Goal: Go to known website: Go to known website

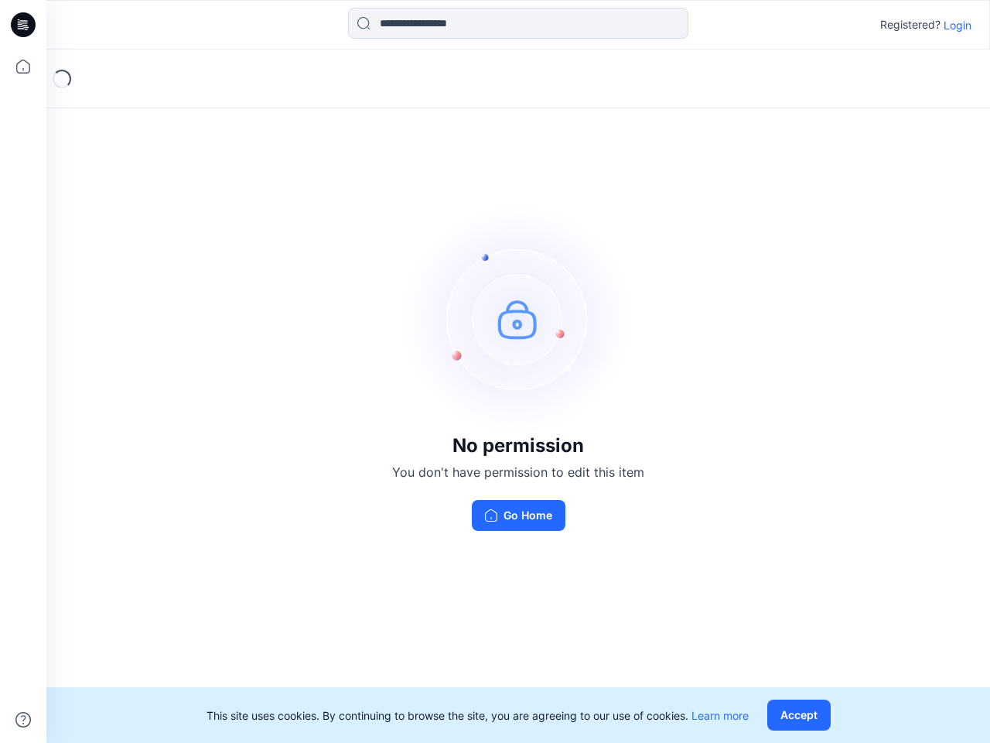
click at [495, 371] on img at bounding box center [518, 319] width 232 height 232
click at [24, 25] on icon at bounding box center [25, 25] width 6 height 1
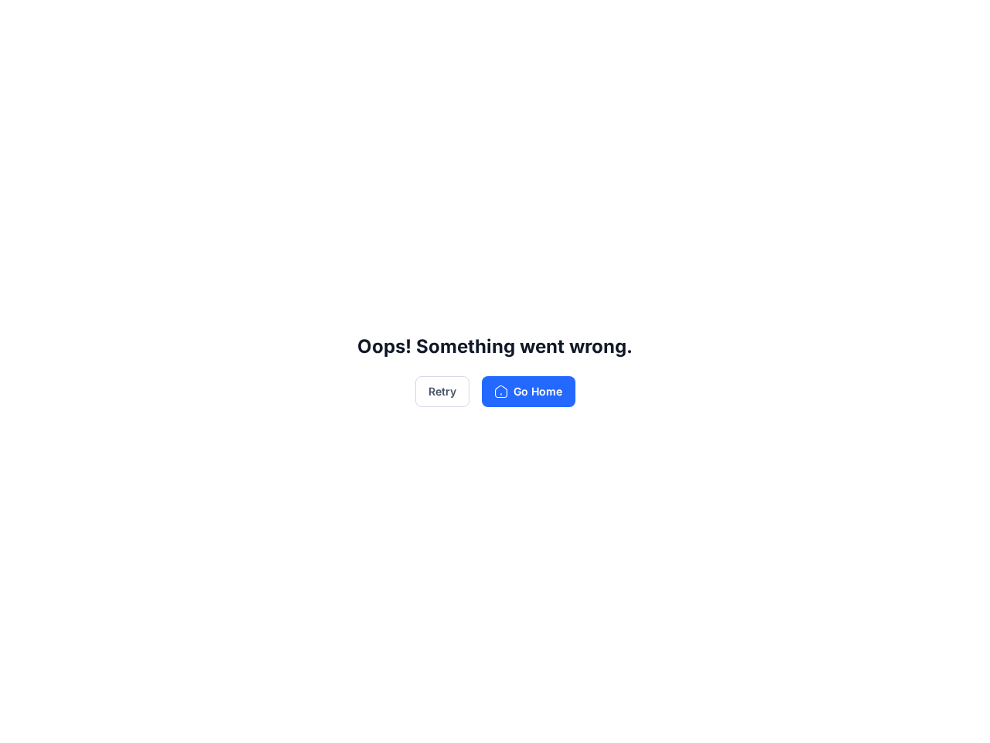
click at [23, 67] on div "Oops! Something went wrong. Retry Go Home" at bounding box center [495, 371] width 990 height 743
click at [23, 720] on div "Oops! Something went wrong. Retry Go Home" at bounding box center [495, 371] width 990 height 743
click at [518, 23] on div "Oops! Something went wrong. Retry Go Home" at bounding box center [495, 371] width 990 height 743
click at [958, 25] on div "Oops! Something went wrong. Retry Go Home" at bounding box center [495, 371] width 990 height 743
click at [802, 715] on div "Oops! Something went wrong. Retry Go Home" at bounding box center [495, 371] width 990 height 743
